Goal: Task Accomplishment & Management: Use online tool/utility

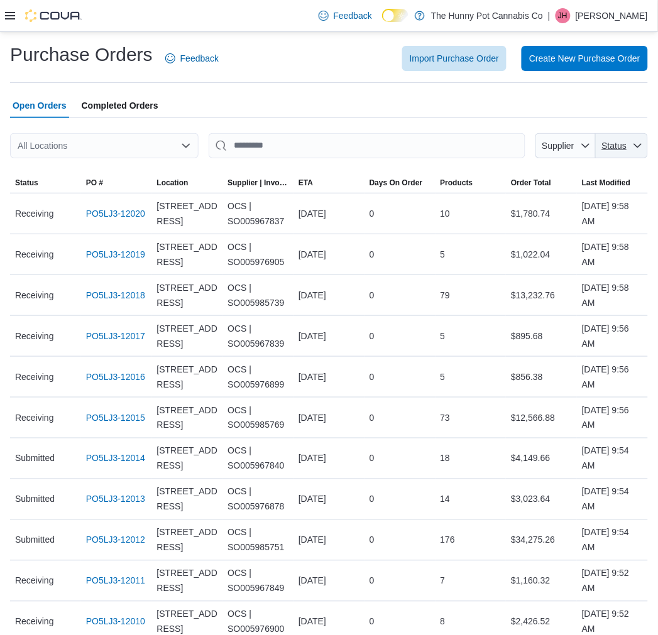
click at [618, 143] on span "Status" at bounding box center [614, 146] width 25 height 10
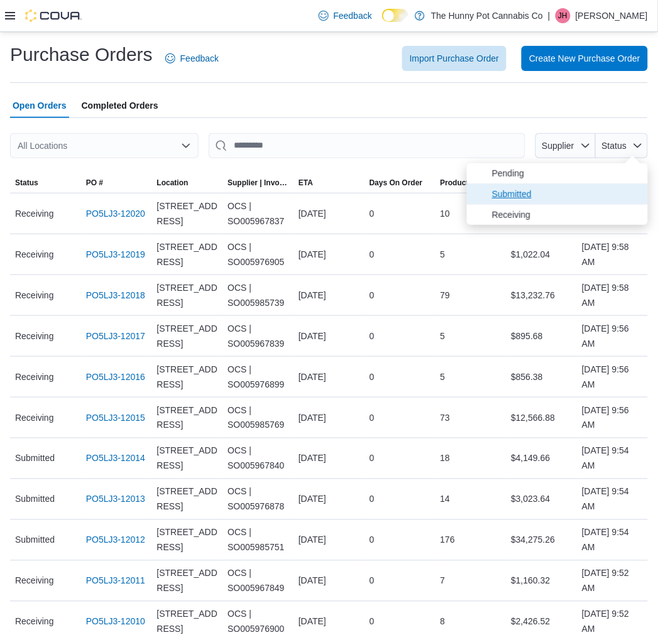
click at [586, 192] on span "Submitted" at bounding box center [566, 194] width 148 height 15
type input "**********"
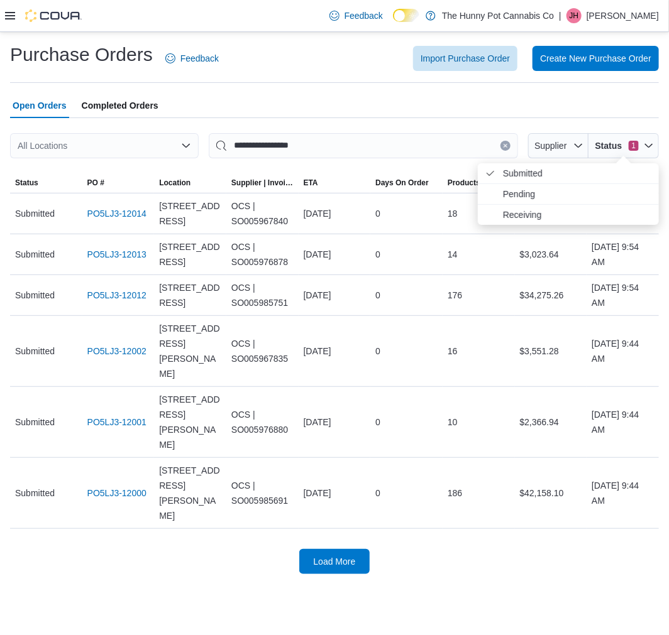
click at [175, 140] on div "All Locations" at bounding box center [104, 145] width 188 height 25
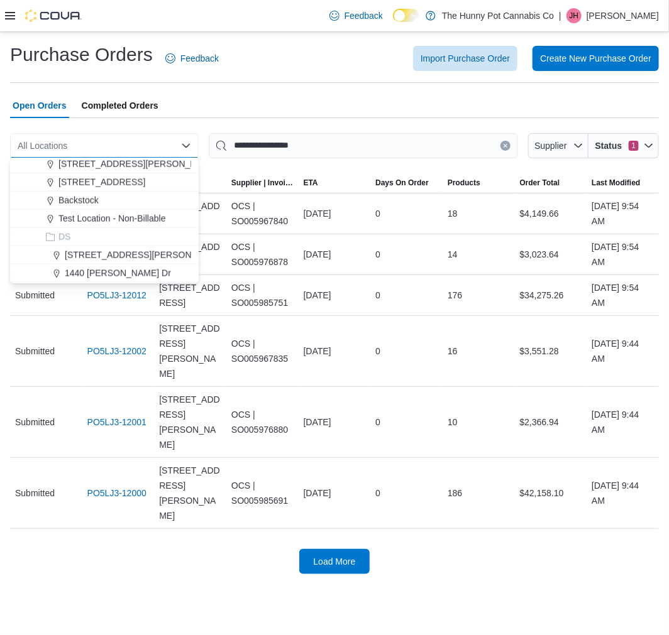
scroll to position [558, 0]
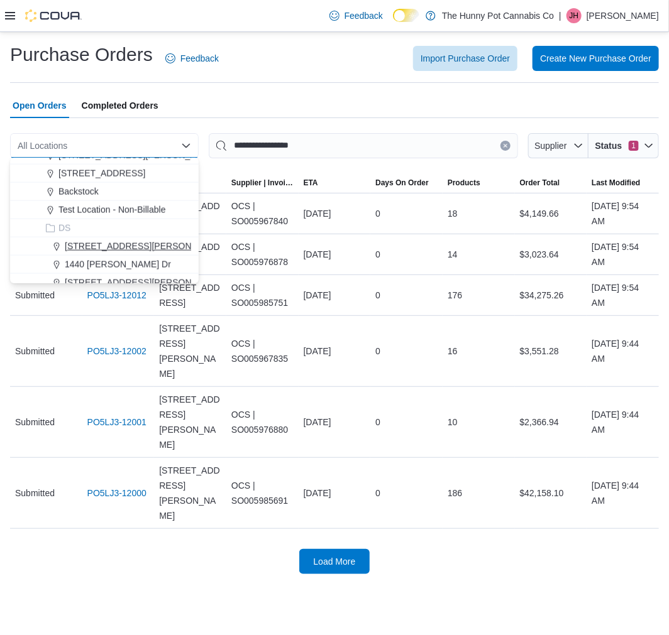
click at [111, 246] on span "[STREET_ADDRESS][PERSON_NAME]" at bounding box center [145, 246] width 160 height 13
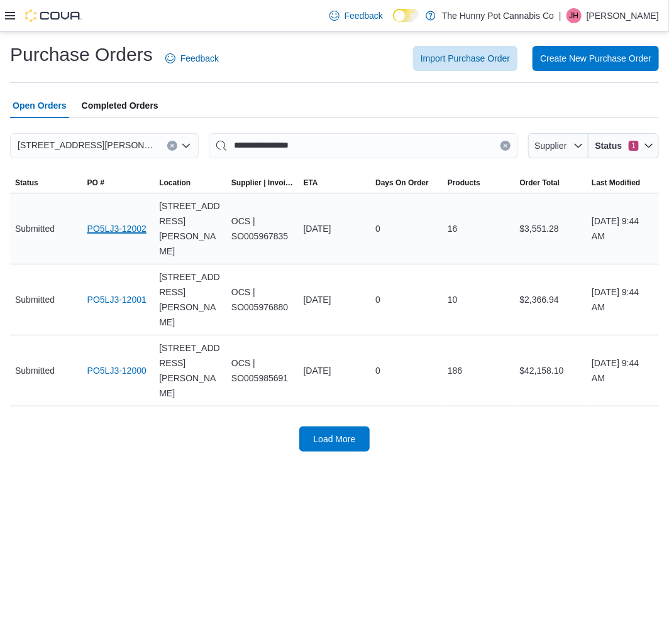
drag, startPoint x: 123, startPoint y: 211, endPoint x: 116, endPoint y: 212, distance: 7.6
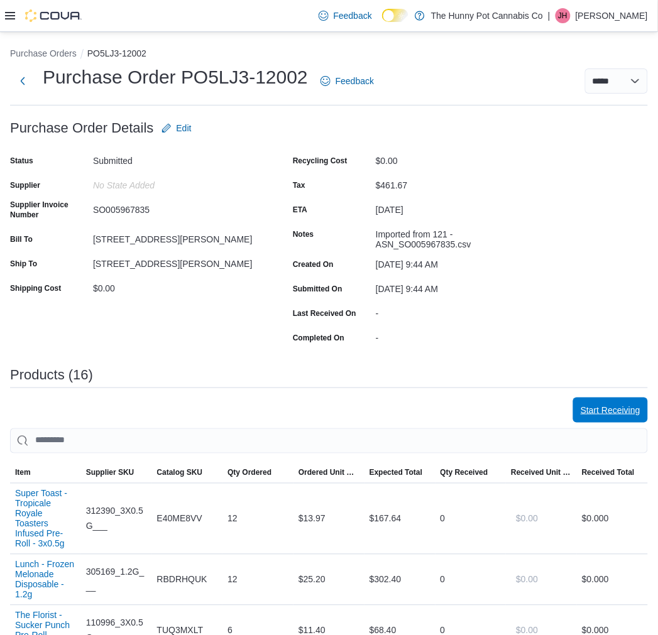
click at [610, 412] on span "Start Receiving" at bounding box center [611, 410] width 60 height 13
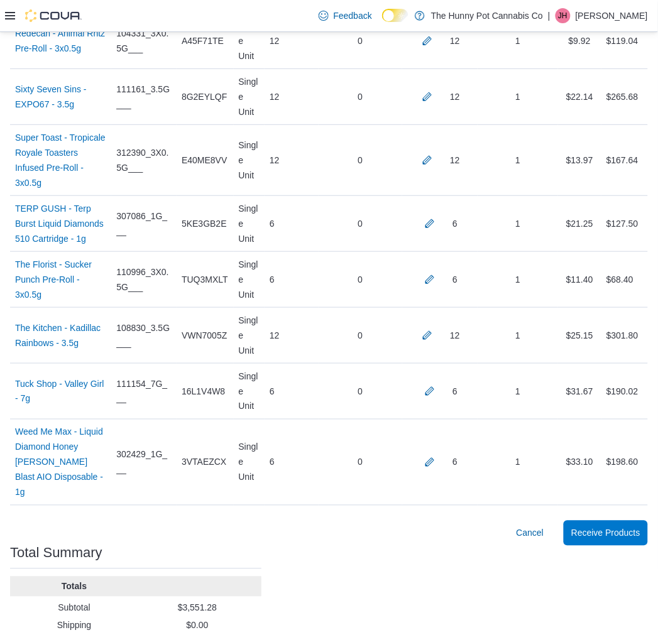
scroll to position [893, 0]
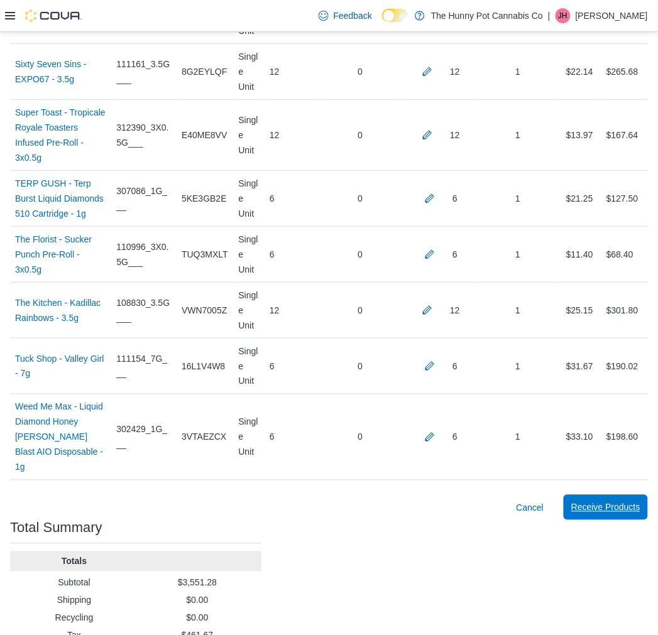
click at [615, 501] on span "Receive Products" at bounding box center [605, 507] width 69 height 13
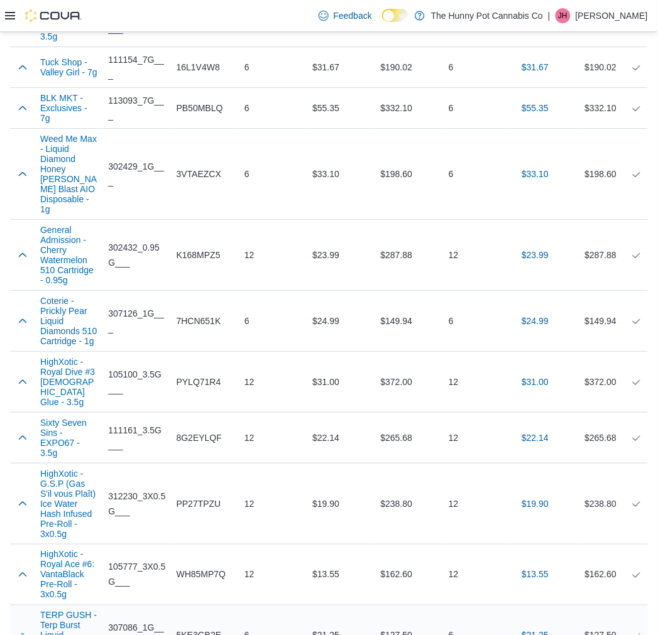
scroll to position [920, 0]
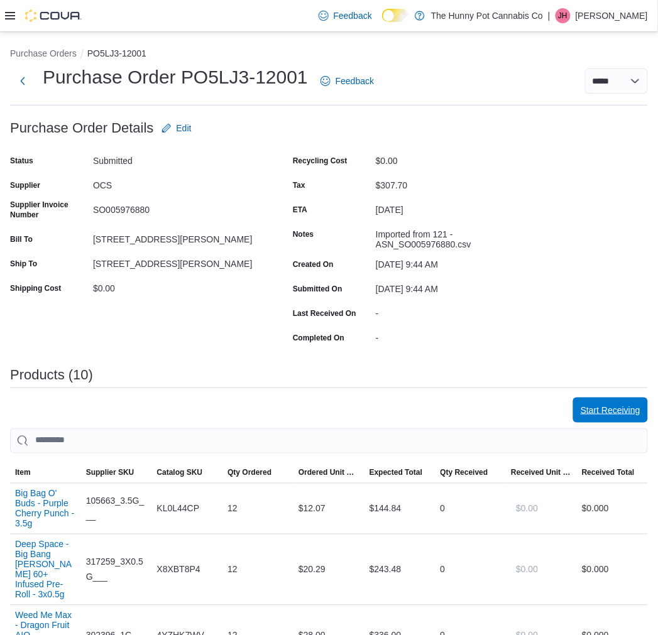
click at [616, 405] on span "Start Receiving" at bounding box center [611, 410] width 60 height 13
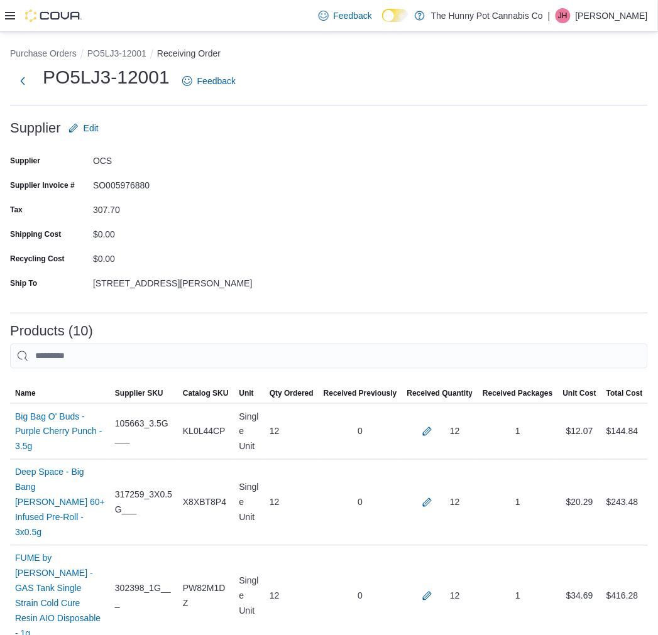
scroll to position [542, 0]
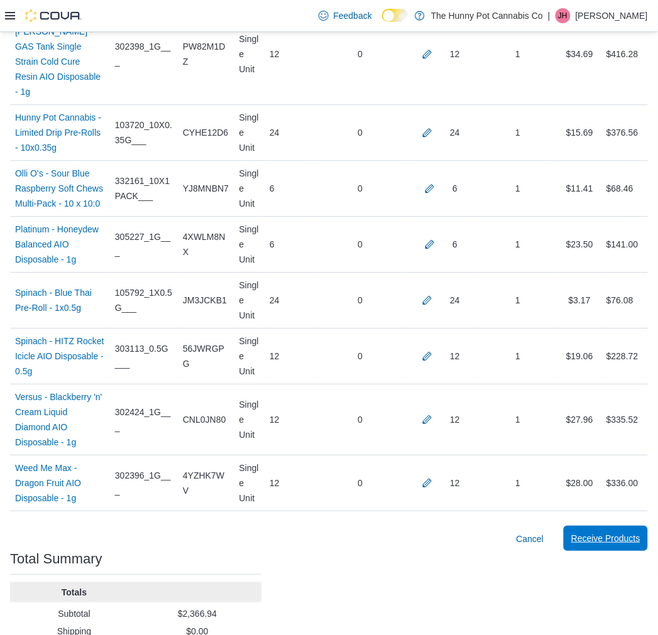
click at [615, 532] on span "Receive Products" at bounding box center [605, 538] width 69 height 13
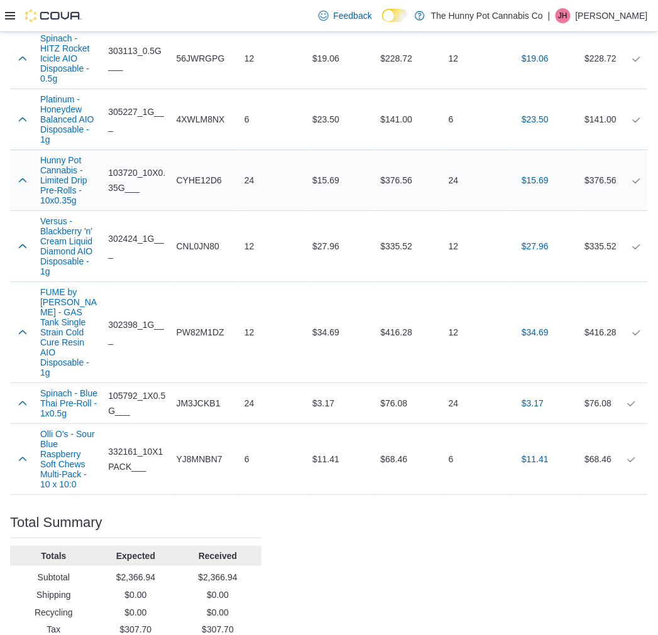
scroll to position [644, 0]
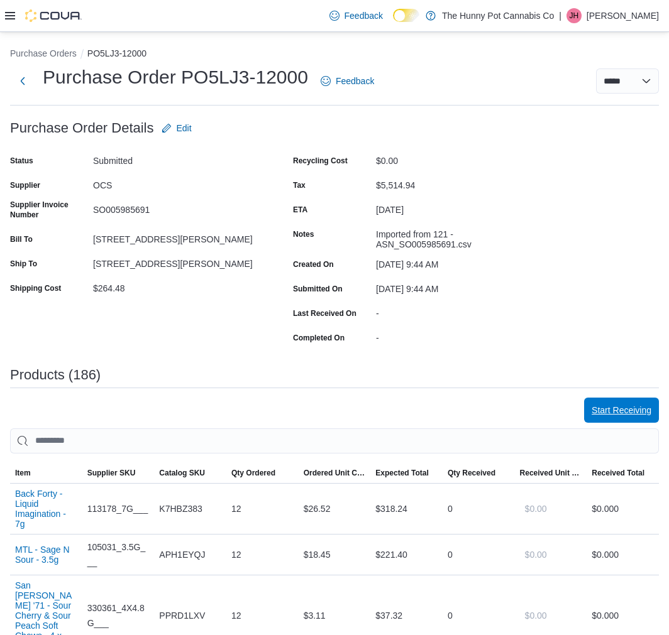
click at [604, 410] on span "Start Receiving" at bounding box center [621, 410] width 60 height 13
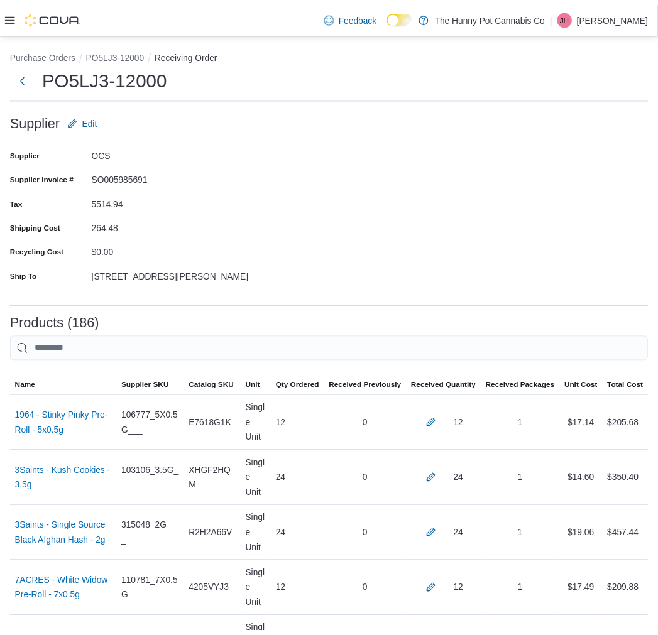
scroll to position [10588, 0]
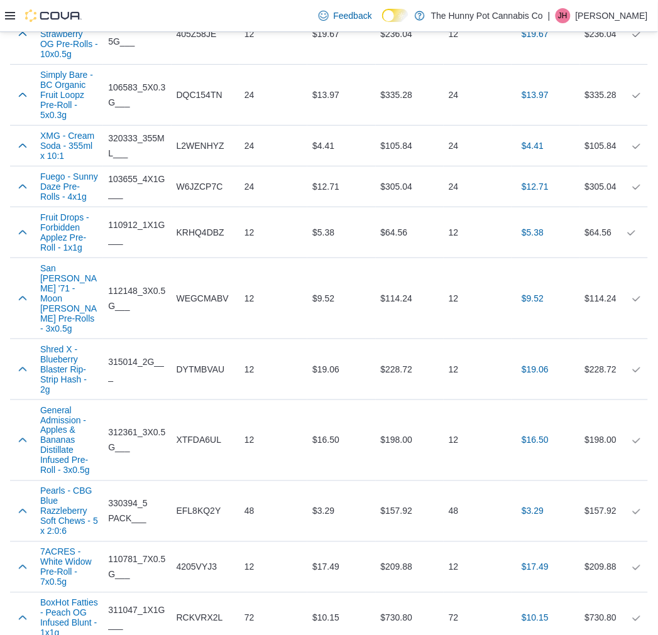
scroll to position [9522, 0]
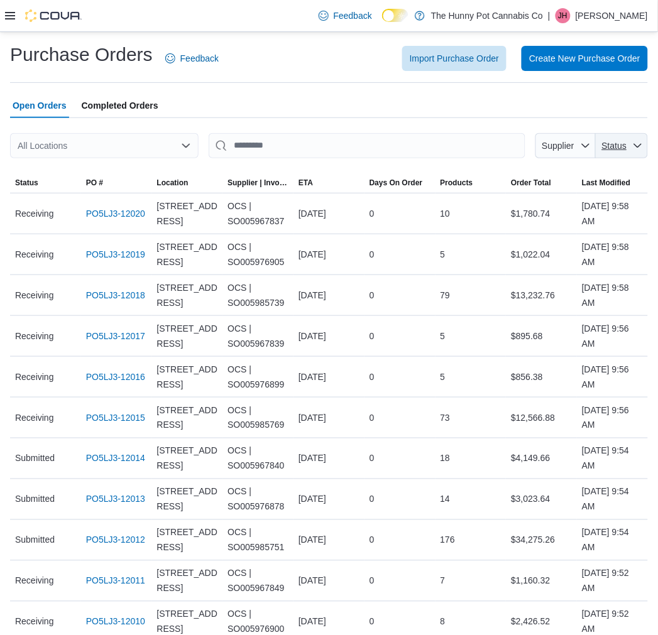
click at [615, 151] on span "Status" at bounding box center [614, 145] width 27 height 13
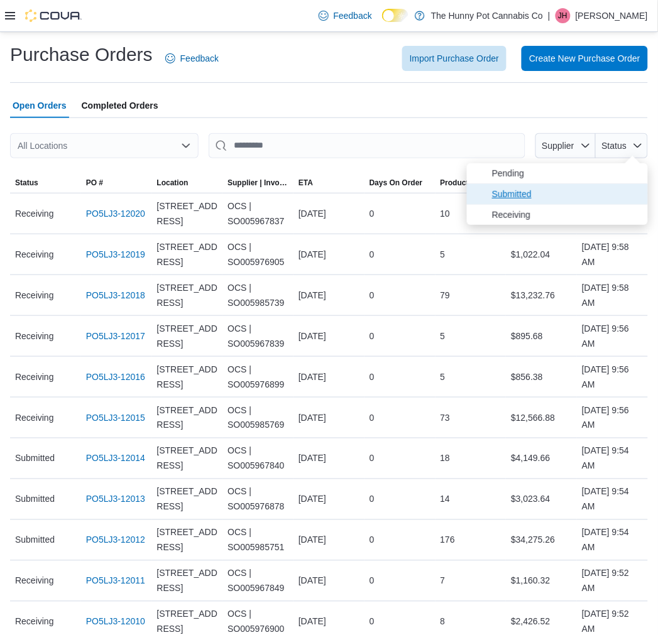
click at [616, 195] on span "Submitted" at bounding box center [557, 194] width 181 height 20
type input "**********"
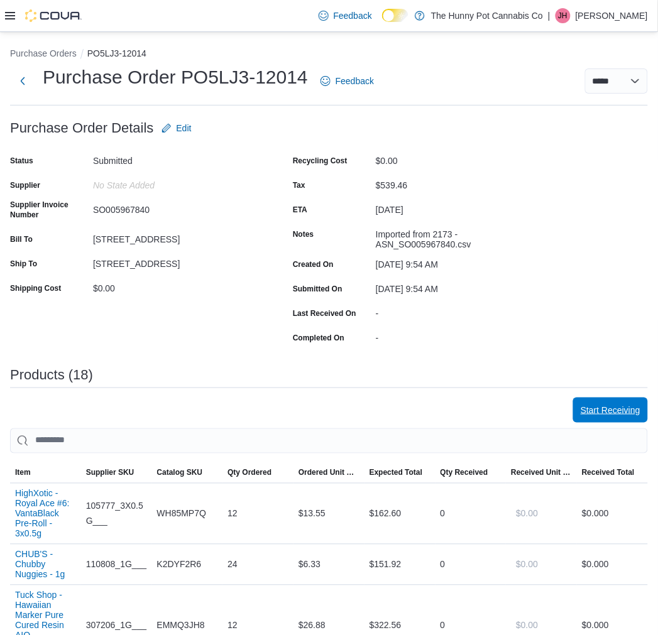
click at [594, 413] on span "Start Receiving" at bounding box center [611, 410] width 60 height 13
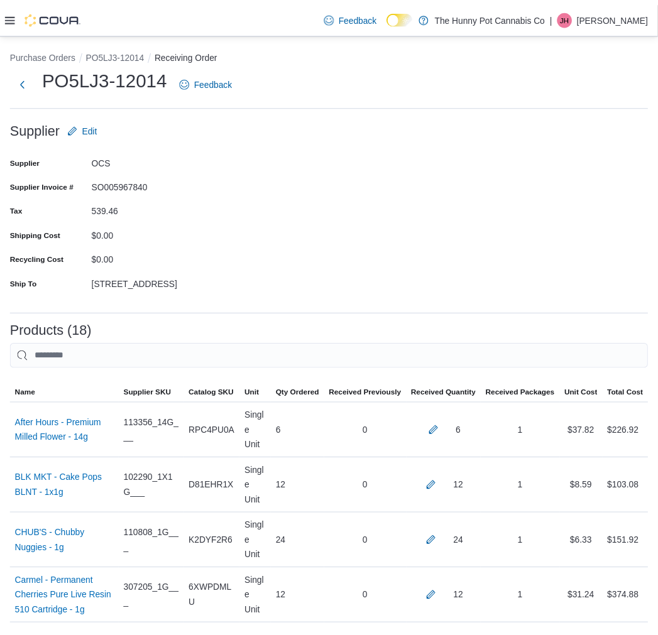
scroll to position [990, 0]
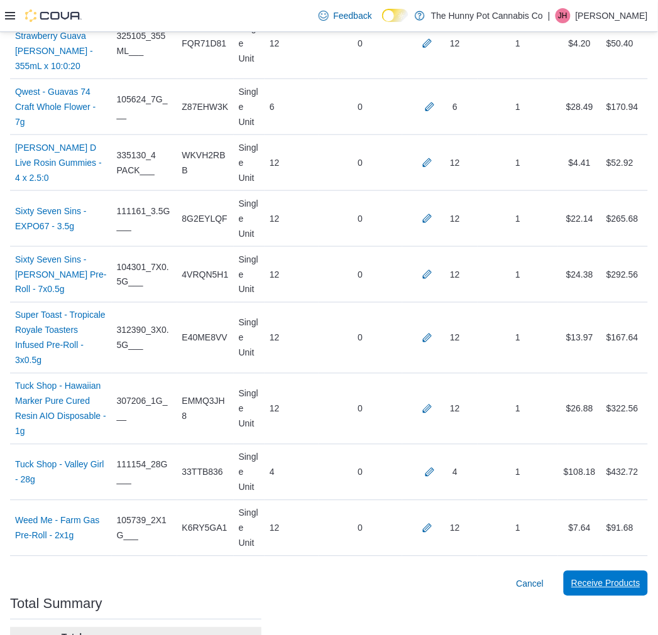
click at [586, 577] on span "Receive Products" at bounding box center [605, 583] width 69 height 13
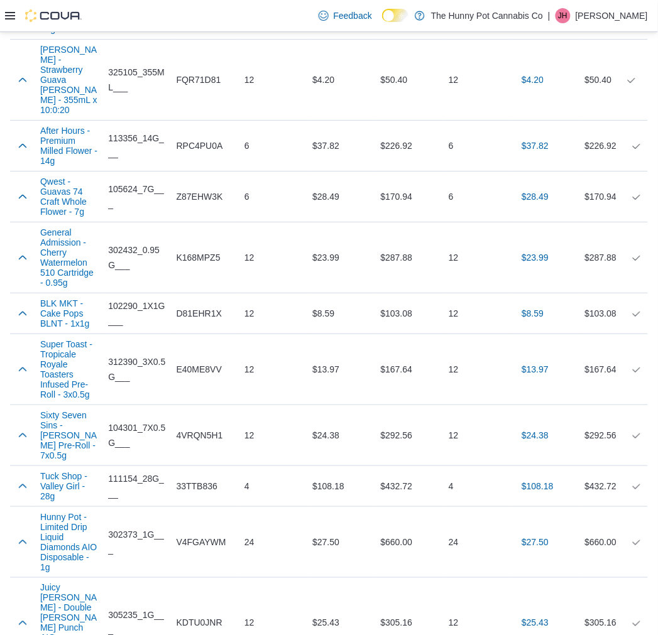
scroll to position [1046, 0]
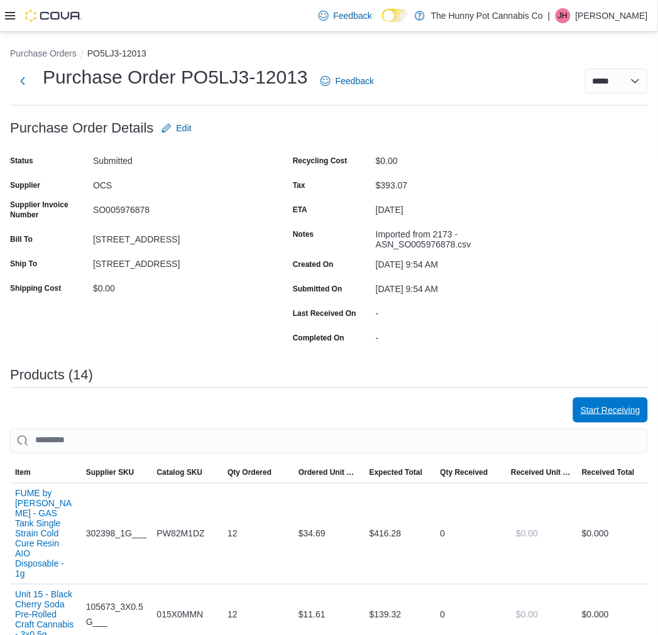
click at [608, 405] on span "Start Receiving" at bounding box center [611, 410] width 60 height 13
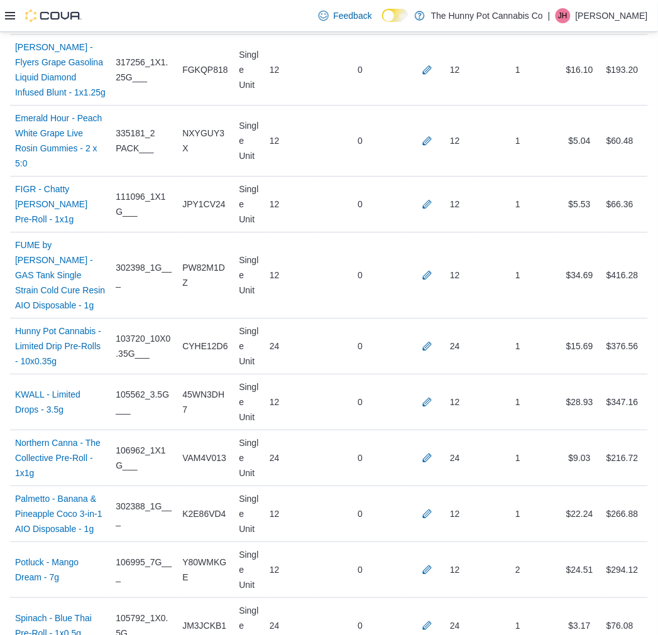
scroll to position [782, 0]
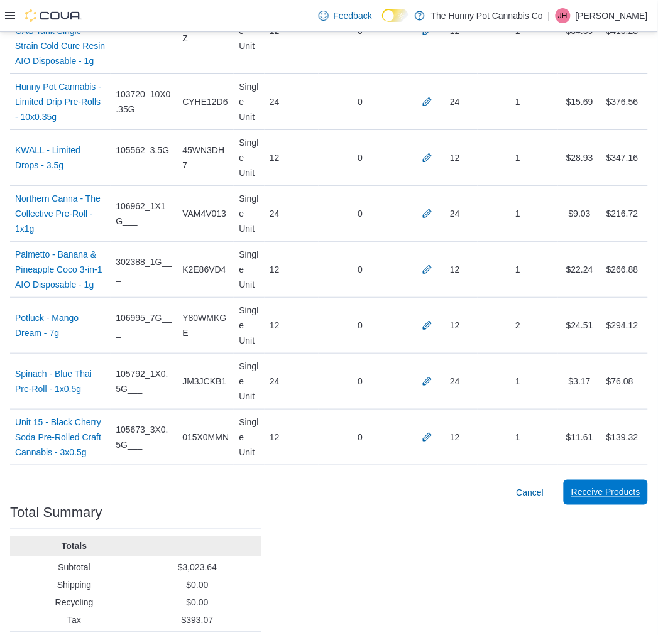
click at [596, 486] on span "Receive Products" at bounding box center [605, 492] width 69 height 13
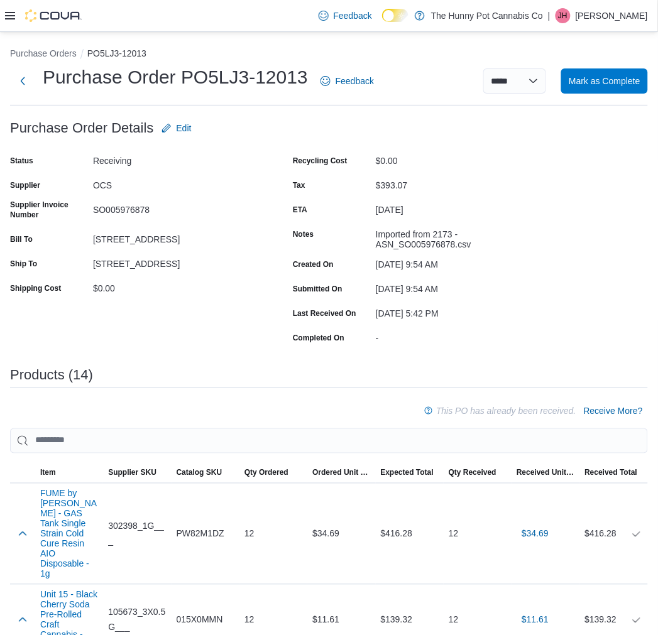
scroll to position [826, 0]
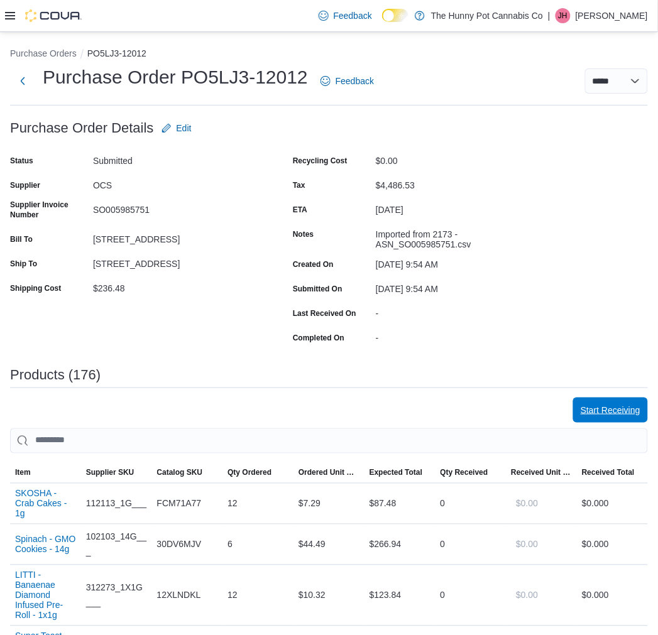
click at [616, 403] on span "Start Receiving" at bounding box center [611, 410] width 60 height 25
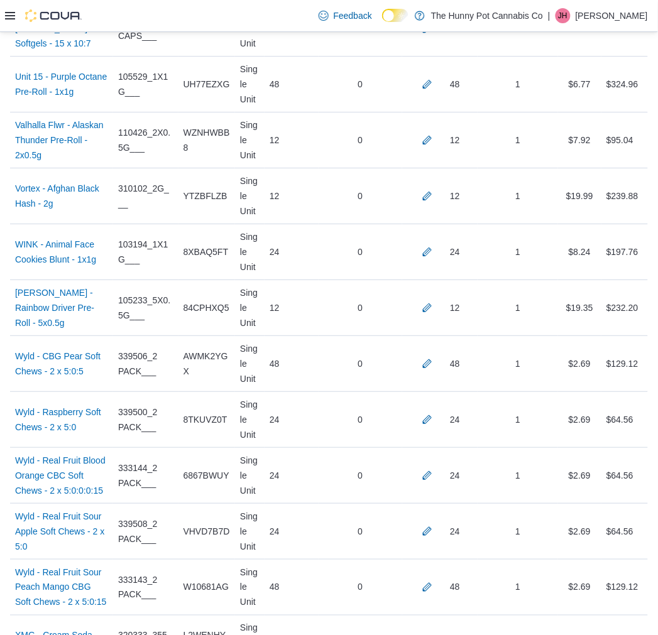
scroll to position [9998, 0]
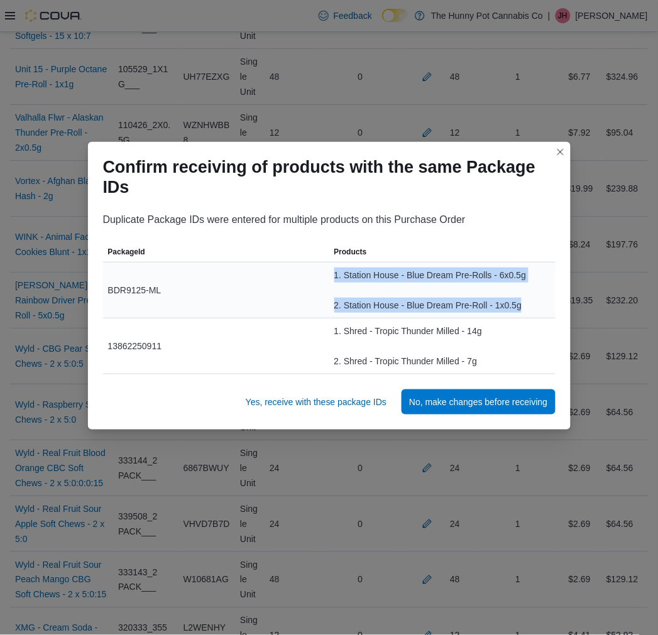
drag, startPoint x: 333, startPoint y: 271, endPoint x: 514, endPoint y: 304, distance: 183.9
click at [518, 303] on div "1. Station House - Blue Dream Pre-Rolls - 6x0.5g 2. Station House - Blue Dream …" at bounding box center [442, 290] width 226 height 55
copy div "1. Station House - Blue Dream Pre-Rolls - 6x0.5g 2. Station House - Blue Dream …"
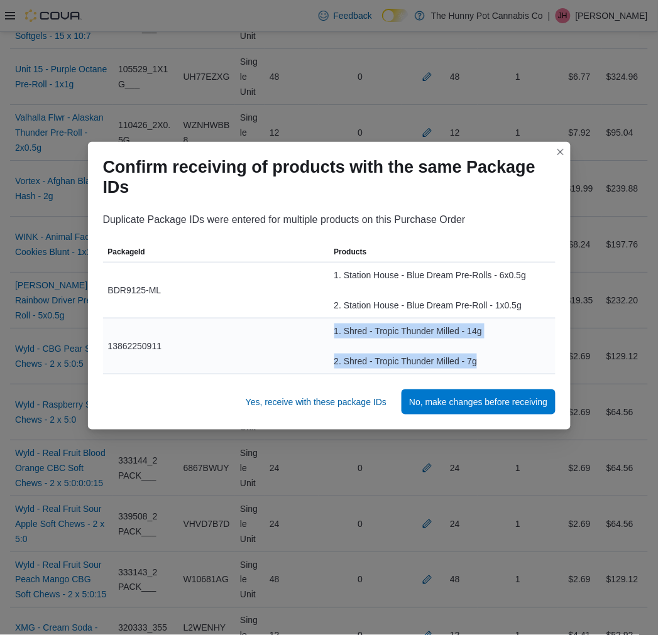
drag, startPoint x: 371, startPoint y: 333, endPoint x: 486, endPoint y: 354, distance: 116.8
click at [486, 354] on tr "PackageId 13862250911 Products 1. Shred - Tropic Thunder Milled - 14g 2. Shred …" at bounding box center [329, 346] width 452 height 56
copy tr "Products 1. Shred - Tropic Thunder Milled - 14g 2. Shred - Tropic Thunder Mille…"
drag, startPoint x: 363, startPoint y: 405, endPoint x: 357, endPoint y: 400, distance: 7.7
click at [363, 405] on span "Yes, receive with these package IDs" at bounding box center [316, 402] width 141 height 13
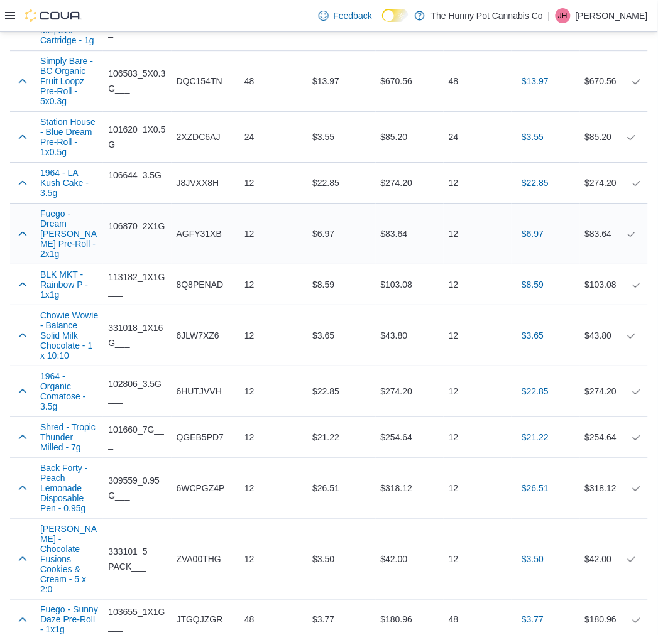
scroll to position [9140, 0]
